Goal: Task Accomplishment & Management: Complete application form

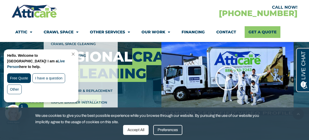
click at [76, 53] on link "Close Chat" at bounding box center [72, 54] width 7 height 4
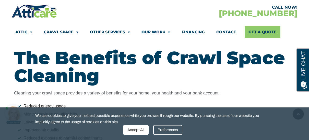
scroll to position [451, 0]
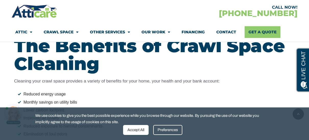
click at [168, 130] on div "Preferences" at bounding box center [167, 130] width 29 height 10
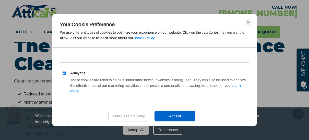
scroll to position [50, 0]
click at [64, 73] on input "Analytics" at bounding box center [63, 73] width 3 height 3
checkbox input "false"
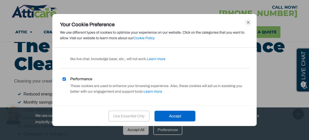
scroll to position [9, 0]
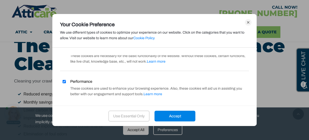
click at [173, 119] on div "Accept" at bounding box center [174, 116] width 41 height 11
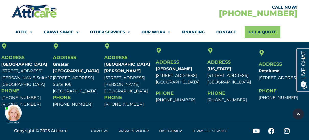
scroll to position [2207, 0]
click at [100, 131] on link "Careers" at bounding box center [99, 131] width 27 height 12
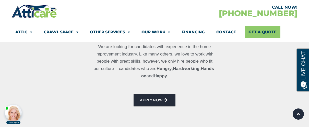
scroll to position [263, 0]
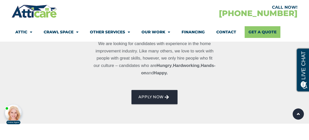
click at [159, 95] on span "AppLY NOW" at bounding box center [150, 97] width 25 height 8
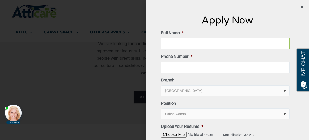
click at [286, 43] on input "Full Name *" at bounding box center [225, 43] width 129 height 11
type input "Keir"
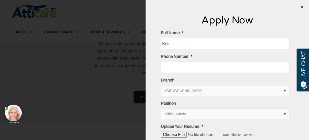
type input "3104319188"
click at [186, 44] on input "Keir" at bounding box center [225, 43] width 129 height 11
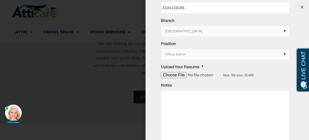
scroll to position [65, 0]
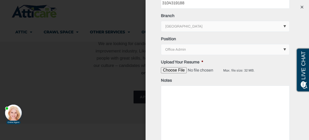
type input "[PERSON_NAME]"
click at [182, 70] on input "Upload Your Resume *" at bounding box center [192, 70] width 62 height 6
type input "C:\fakepath\[PERSON_NAME] _ C-Suite_Executive Assistant.pdf"
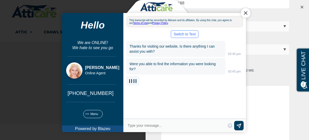
scroll to position [0, 0]
click at [245, 14] on div "Close Chat" at bounding box center [246, 13] width 10 height 10
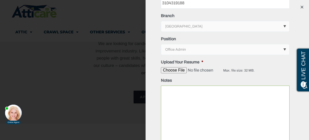
click at [183, 111] on textarea "Notes" at bounding box center [225, 127] width 129 height 82
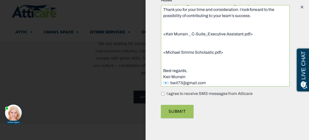
scroll to position [635, 0]
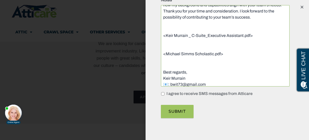
drag, startPoint x: 225, startPoint y: 61, endPoint x: 158, endPoint y: 26, distance: 75.4
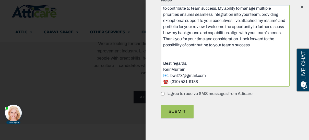
scroll to position [608, 0]
type textarea "﻿﻿Lore Ipsumd Sitamet, C ad elitsed do eiusmod te incididu ut lab Etdolorem Ali…"
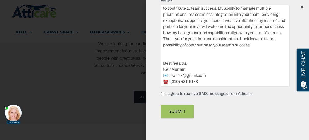
click at [162, 94] on input "I agree to receive SMS messages from Atticare" at bounding box center [162, 93] width 3 height 3
checkbox input "true"
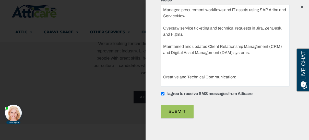
scroll to position [457, 0]
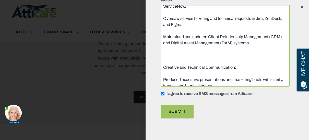
click at [167, 60] on textarea "Notes" at bounding box center [225, 46] width 129 height 82
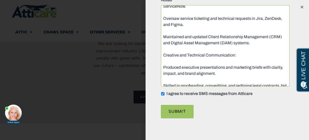
click at [163, 37] on textarea "Notes" at bounding box center [225, 46] width 129 height 82
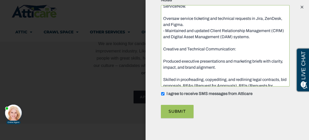
drag, startPoint x: 165, startPoint y: 32, endPoint x: 157, endPoint y: 32, distance: 7.1
click at [162, 19] on textarea "Notes" at bounding box center [225, 46] width 129 height 82
paste textarea "-"
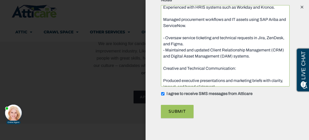
scroll to position [432, 0]
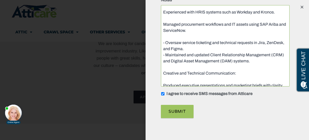
click at [166, 36] on textarea "Notes" at bounding box center [225, 46] width 129 height 82
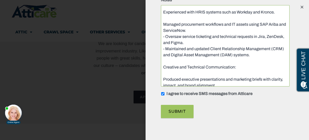
click at [163, 24] on textarea "Notes" at bounding box center [225, 46] width 129 height 82
paste textarea "-"
click at [165, 20] on textarea "Notes" at bounding box center [225, 46] width 129 height 82
click at [164, 21] on textarea "Notes" at bounding box center [225, 46] width 129 height 82
click at [163, 18] on textarea "Notes" at bounding box center [225, 46] width 129 height 82
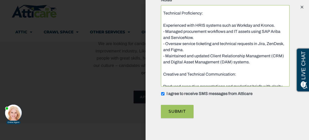
scroll to position [408, 0]
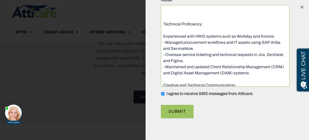
click at [162, 35] on textarea "Notes" at bounding box center [225, 46] width 129 height 82
paste textarea "-"
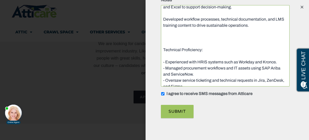
scroll to position [378, 0]
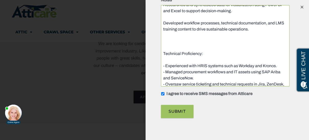
click at [166, 58] on textarea "Notes" at bounding box center [225, 46] width 129 height 82
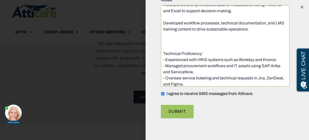
click at [166, 45] on textarea "Notes" at bounding box center [225, 46] width 129 height 82
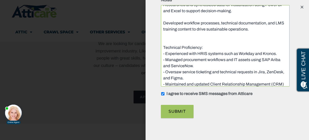
click at [162, 23] on textarea "Notes" at bounding box center [225, 46] width 129 height 82
paste textarea "-"
click at [163, 19] on textarea "Notes" at bounding box center [225, 46] width 129 height 82
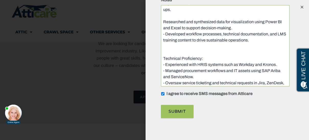
scroll to position [357, 0]
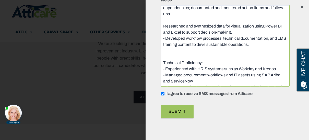
click at [162, 24] on textarea "Notes" at bounding box center [225, 46] width 129 height 82
paste textarea "-"
click at [163, 20] on textarea "Notes" at bounding box center [225, 46] width 129 height 82
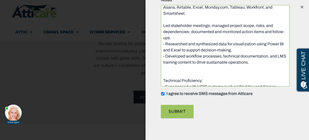
scroll to position [331, 0]
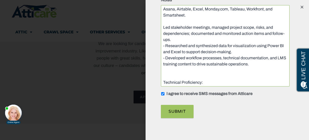
click at [163, 28] on textarea "Notes" at bounding box center [225, 46] width 129 height 82
paste textarea "-"
click at [163, 21] on textarea "Notes" at bounding box center [225, 46] width 129 height 82
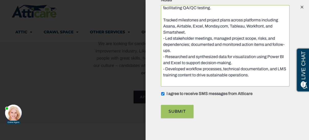
scroll to position [308, 0]
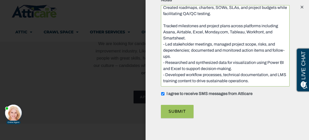
click at [163, 25] on textarea "Notes" at bounding box center [225, 46] width 129 height 82
paste textarea "-"
click at [163, 20] on textarea "Notes" at bounding box center [225, 46] width 129 height 82
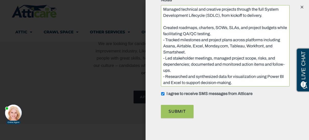
scroll to position [281, 0]
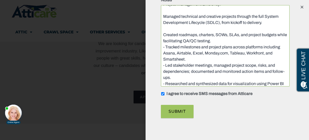
click at [162, 35] on textarea "Notes" at bounding box center [225, 46] width 129 height 82
paste textarea "-"
click at [164, 28] on textarea "Notes" at bounding box center [225, 46] width 129 height 82
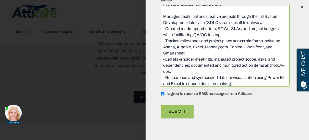
click at [163, 17] on textarea "Notes" at bounding box center [225, 46] width 129 height 82
paste textarea "-"
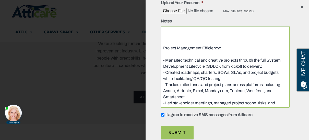
scroll to position [257, 0]
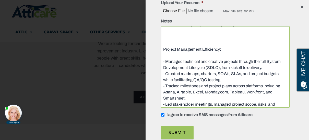
click at [165, 55] on textarea "Notes" at bounding box center [225, 67] width 129 height 82
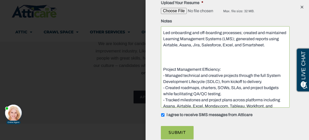
scroll to position [236, 0]
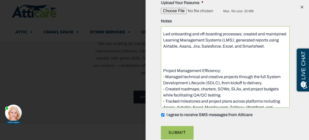
click at [164, 64] on textarea "Notes" at bounding box center [225, 67] width 129 height 82
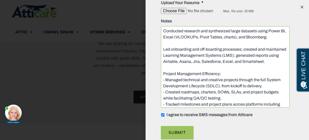
scroll to position [220, 0]
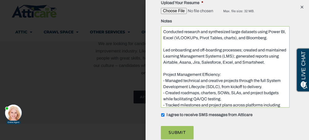
click at [162, 52] on textarea "Notes" at bounding box center [225, 67] width 129 height 82
paste textarea "-"
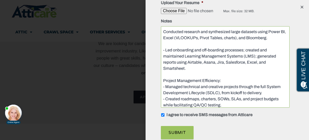
click at [165, 43] on textarea "Notes" at bounding box center [225, 67] width 129 height 82
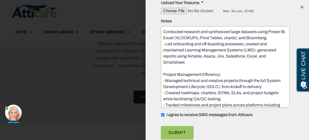
click at [162, 34] on textarea "Notes" at bounding box center [225, 67] width 129 height 82
click at [162, 32] on textarea "Notes" at bounding box center [225, 67] width 129 height 82
paste textarea "-"
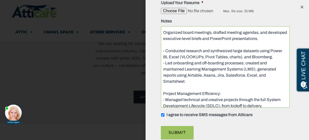
scroll to position [195, 0]
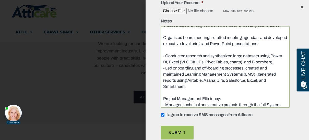
click at [163, 50] on textarea "Notes" at bounding box center [225, 67] width 129 height 82
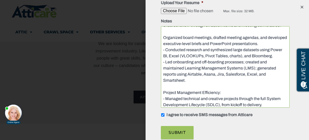
click at [161, 37] on textarea "Notes" at bounding box center [225, 67] width 129 height 82
paste textarea "-"
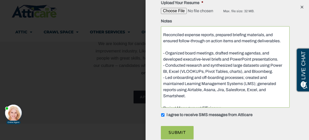
scroll to position [178, 0]
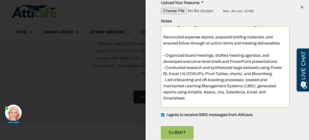
click at [165, 50] on textarea "Notes" at bounding box center [225, 67] width 129 height 82
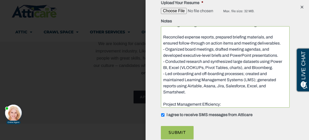
click at [162, 38] on textarea "Notes" at bounding box center [225, 67] width 129 height 82
paste textarea "-"
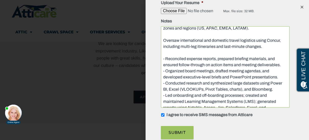
scroll to position [155, 0]
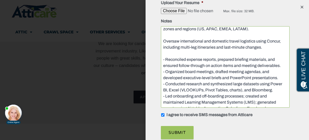
click at [162, 54] on textarea "Notes" at bounding box center [225, 67] width 129 height 82
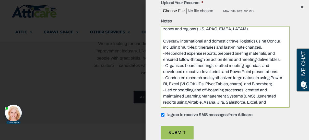
click at [162, 42] on textarea "Notes" at bounding box center [225, 67] width 129 height 82
paste textarea "-"
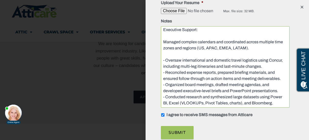
scroll to position [134, 0]
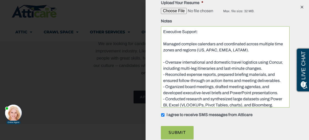
click at [164, 57] on textarea "Notes" at bounding box center [225, 67] width 129 height 82
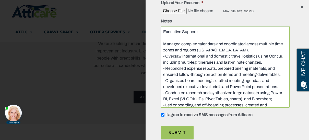
click at [163, 45] on textarea "Notes" at bounding box center [225, 67] width 129 height 82
paste textarea "-"
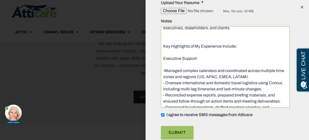
scroll to position [107, 0]
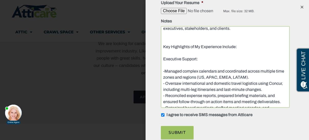
click at [170, 65] on textarea "Notes" at bounding box center [225, 67] width 129 height 82
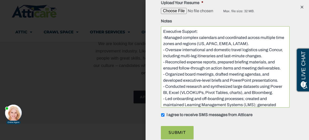
scroll to position [133, 0]
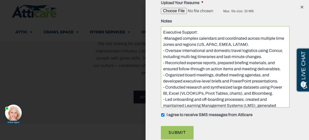
click at [164, 39] on textarea "Notes" at bounding box center [225, 67] width 129 height 82
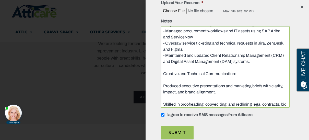
scroll to position [352, 0]
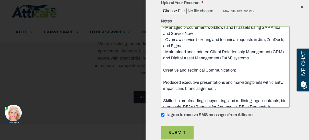
click at [162, 83] on textarea "Notes" at bounding box center [225, 67] width 129 height 82
paste textarea "-"
click at [163, 97] on textarea "Notes" at bounding box center [225, 67] width 129 height 82
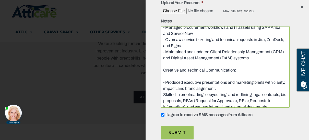
paste textarea "-"
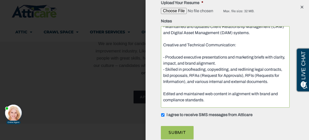
scroll to position [381, 0]
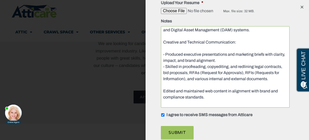
click at [163, 92] on textarea "Notes" at bounding box center [225, 67] width 129 height 82
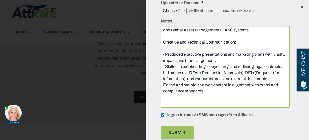
paste textarea "-"
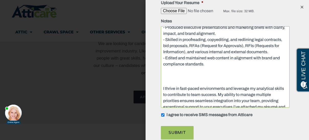
scroll to position [412, 0]
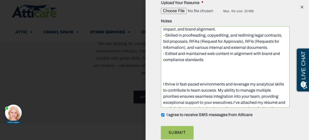
click at [171, 75] on textarea "Notes" at bounding box center [225, 67] width 129 height 82
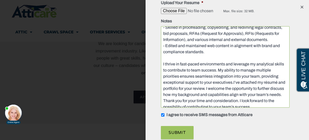
scroll to position [420, 0]
click at [211, 82] on textarea "Notes" at bounding box center [225, 67] width 129 height 82
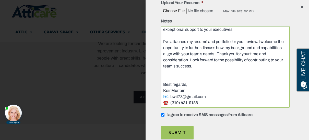
scroll to position [473, 0]
click at [173, 66] on textarea "Notes" at bounding box center [225, 67] width 129 height 82
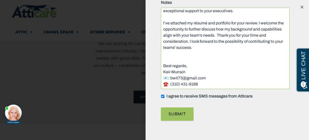
scroll to position [143, 0]
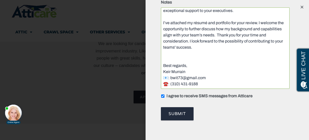
type textarea "﻿﻿Lore Ipsumd Sitamet, C ad elitsed do eiusmod te incididu ut lab Etdolorem Ali…"
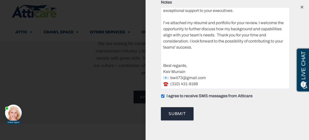
click at [179, 114] on input "Submit" at bounding box center [177, 113] width 33 height 13
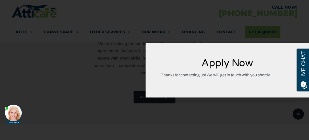
scroll to position [0, 0]
click at [246, 103] on div "Apply Now Thanks for contacting us! We will get in touch with you shortly." at bounding box center [154, 70] width 309 height 140
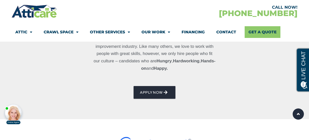
scroll to position [271, 0]
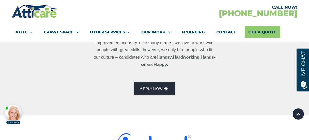
click at [122, 75] on p at bounding box center [154, 78] width 122 height 7
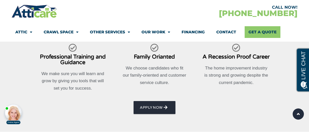
scroll to position [471, 0]
